Goal: Use online tool/utility: Utilize a website feature to perform a specific function

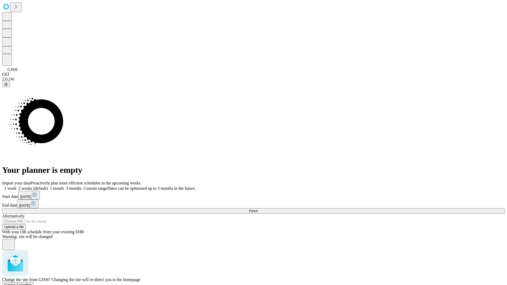
click at [32, 283] on span "Confirm" at bounding box center [26, 285] width 12 height 4
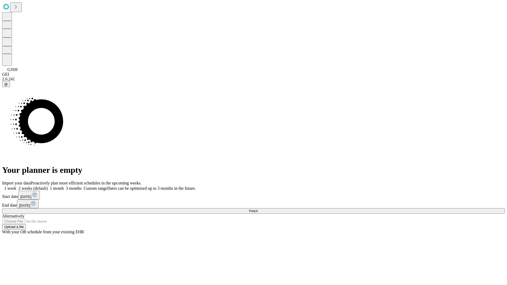
click at [16, 186] on label "1 week" at bounding box center [9, 188] width 14 height 4
click at [258, 209] on span "Fetch" at bounding box center [253, 211] width 9 height 4
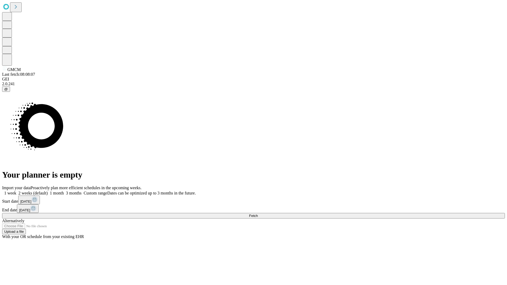
click at [16, 191] on label "1 week" at bounding box center [9, 193] width 14 height 4
click at [258, 214] on span "Fetch" at bounding box center [253, 216] width 9 height 4
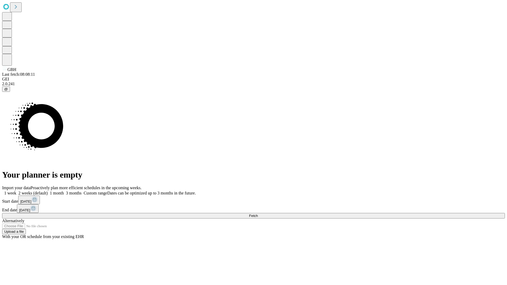
click at [258, 214] on span "Fetch" at bounding box center [253, 216] width 9 height 4
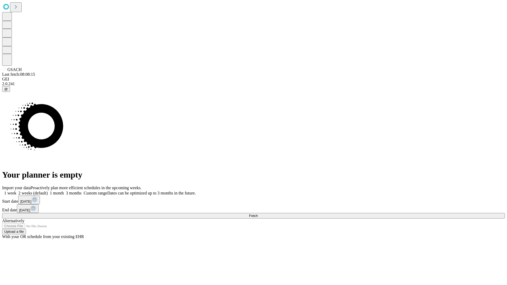
click at [258, 214] on span "Fetch" at bounding box center [253, 216] width 9 height 4
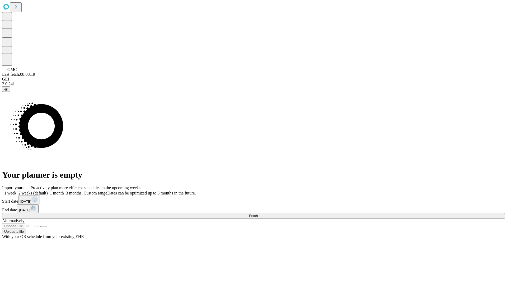
click at [16, 191] on label "1 week" at bounding box center [9, 193] width 14 height 4
click at [258, 214] on span "Fetch" at bounding box center [253, 216] width 9 height 4
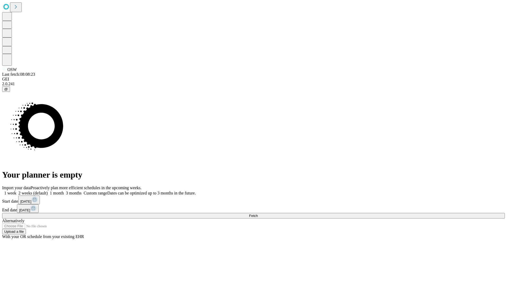
click at [16, 191] on label "1 week" at bounding box center [9, 193] width 14 height 4
click at [258, 214] on span "Fetch" at bounding box center [253, 216] width 9 height 4
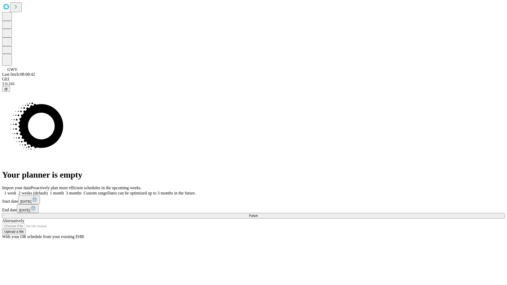
click at [258, 214] on span "Fetch" at bounding box center [253, 216] width 9 height 4
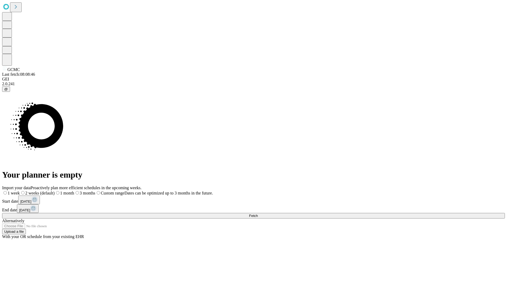
click at [258, 214] on span "Fetch" at bounding box center [253, 216] width 9 height 4
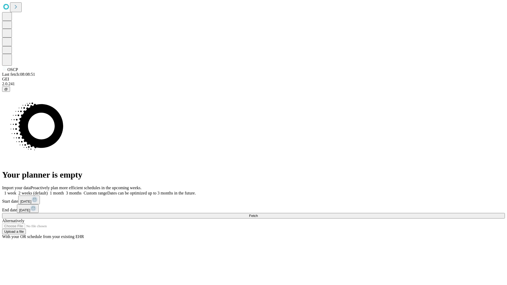
click at [16, 191] on label "1 week" at bounding box center [9, 193] width 14 height 4
click at [258, 214] on span "Fetch" at bounding box center [253, 216] width 9 height 4
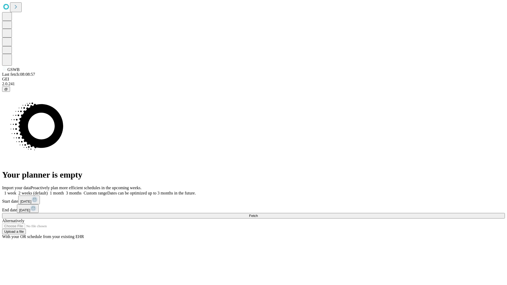
click at [16, 191] on label "1 week" at bounding box center [9, 193] width 14 height 4
click at [258, 214] on span "Fetch" at bounding box center [253, 216] width 9 height 4
